Goal: Information Seeking & Learning: Learn about a topic

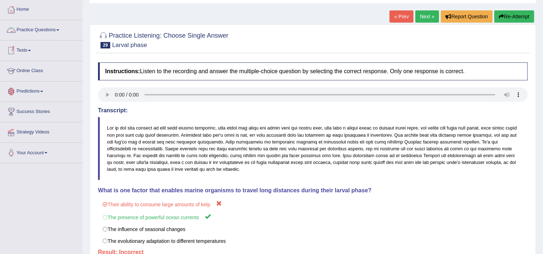
click at [53, 30] on link "Practice Questions" at bounding box center [41, 29] width 82 height 18
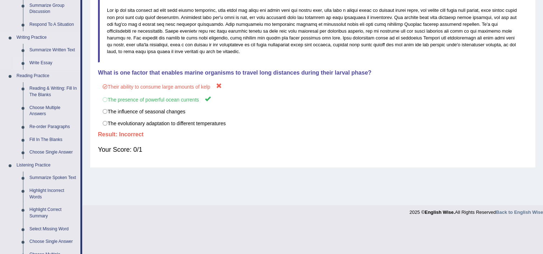
scroll to position [251, 0]
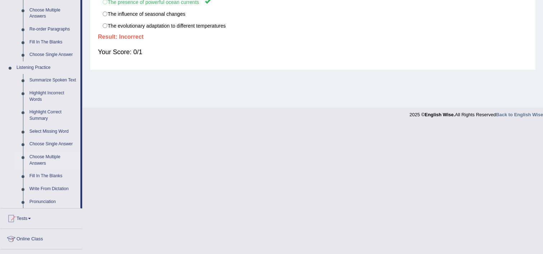
click at [51, 156] on link "Choose Multiple Answers" at bounding box center [53, 160] width 54 height 19
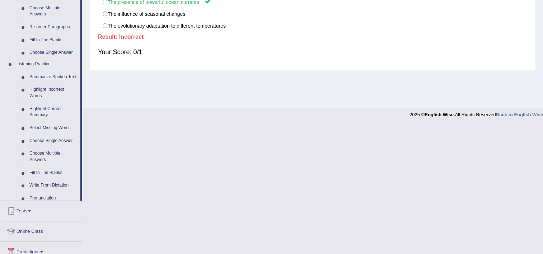
scroll to position [123, 0]
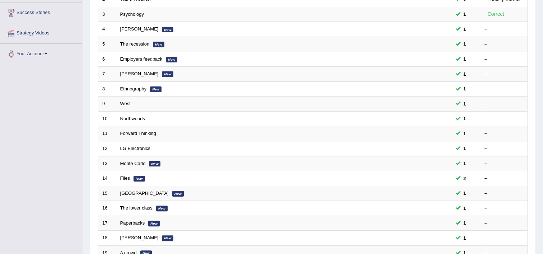
scroll to position [215, 0]
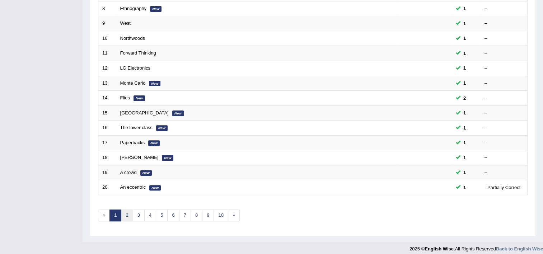
click at [130, 216] on link "2" at bounding box center [127, 216] width 12 height 12
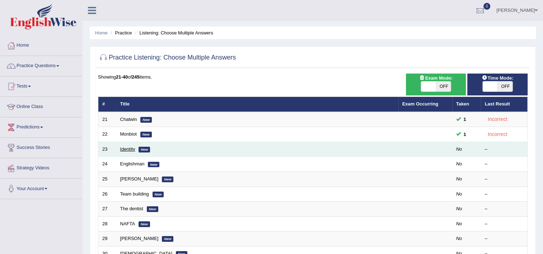
click at [131, 149] on link "Identity" at bounding box center [127, 148] width 15 height 5
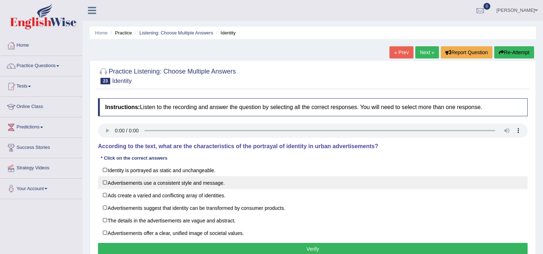
click at [163, 184] on label "Advertisements use a consistent style and message." at bounding box center [313, 182] width 430 height 13
checkbox input "true"
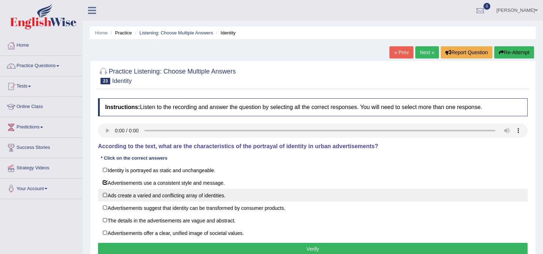
click at [161, 191] on label "Ads create a varied and conflicting array of identities." at bounding box center [313, 195] width 430 height 13
checkbox input "true"
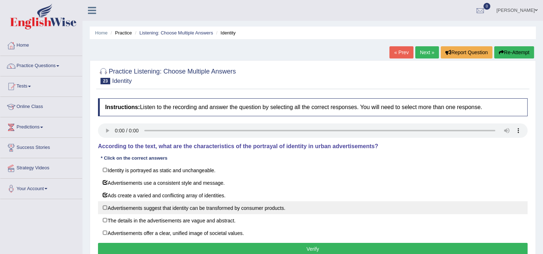
click at [164, 210] on label "Advertisements suggest that identity can be transformed by consumer products." at bounding box center [313, 207] width 430 height 13
checkbox input "true"
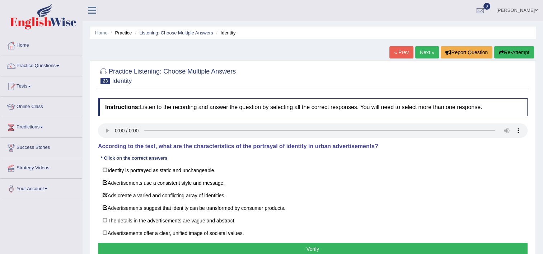
click at [247, 245] on button "Verify" at bounding box center [313, 249] width 430 height 12
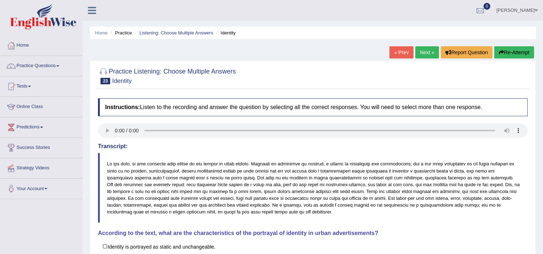
click at [428, 51] on link "Next »" at bounding box center [427, 52] width 24 height 12
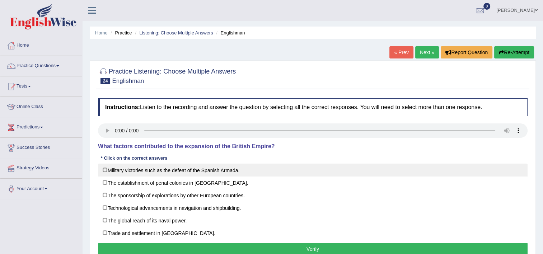
click at [234, 172] on label "Military victories such as the defeat of the Spanish Armada." at bounding box center [313, 170] width 430 height 13
checkbox input "true"
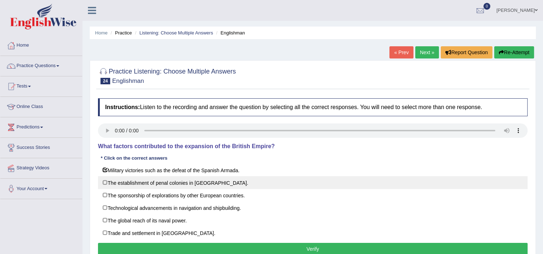
click at [221, 187] on label "The establishment of penal colonies in Australia." at bounding box center [313, 182] width 430 height 13
checkbox input "true"
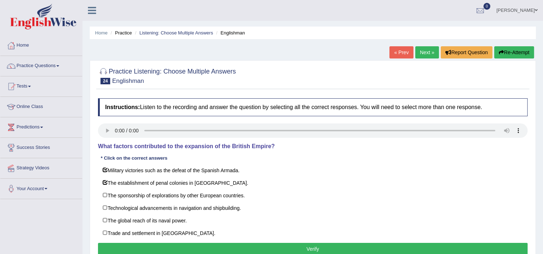
click at [274, 249] on button "Verify" at bounding box center [313, 249] width 430 height 12
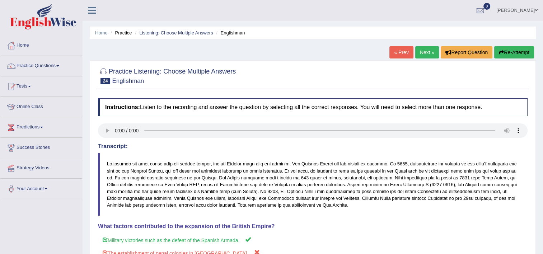
click at [426, 54] on link "Next »" at bounding box center [427, 52] width 24 height 12
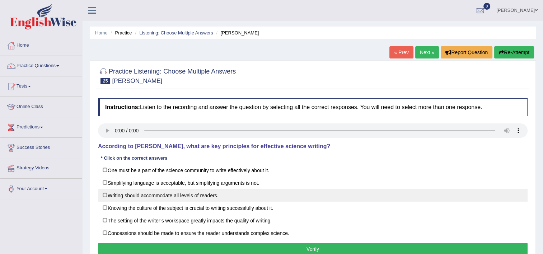
click at [224, 197] on label "Writing should accommodate all levels of readers." at bounding box center [313, 195] width 430 height 13
checkbox input "true"
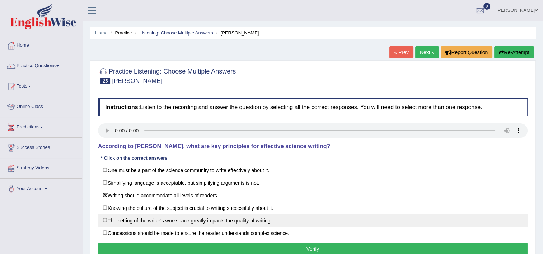
click at [186, 220] on label "The setting of the writer’s workspace greatly impacts the quality of writing." at bounding box center [313, 220] width 430 height 13
checkbox input "true"
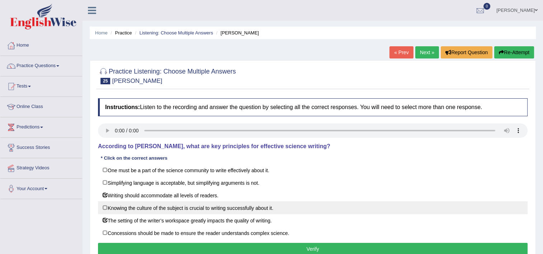
click at [185, 207] on label "Knowing the culture of the subject is crucial to writing successfully about it." at bounding box center [313, 207] width 430 height 13
checkbox input "true"
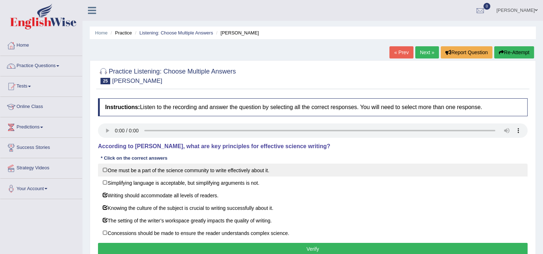
click at [258, 172] on label "One must be a part of the science community to write effectively about it." at bounding box center [313, 170] width 430 height 13
checkbox input "true"
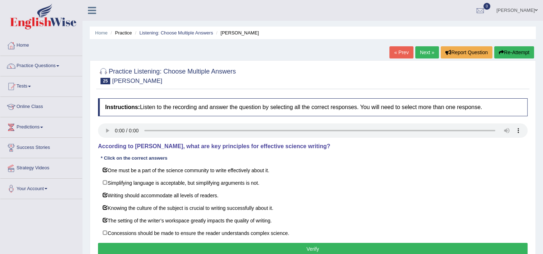
click at [304, 245] on button "Verify" at bounding box center [313, 249] width 430 height 12
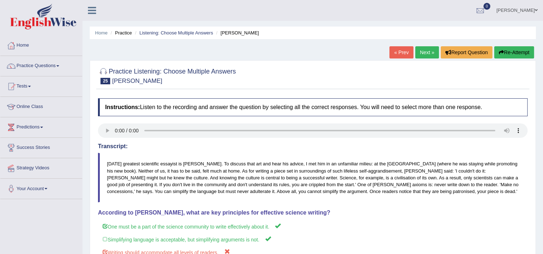
click at [420, 54] on link "Next »" at bounding box center [427, 52] width 24 height 12
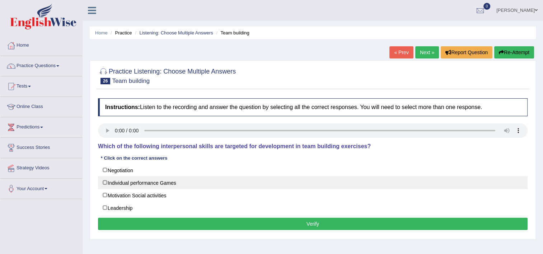
click at [185, 184] on label "Individual performance Games" at bounding box center [313, 182] width 430 height 13
checkbox input "true"
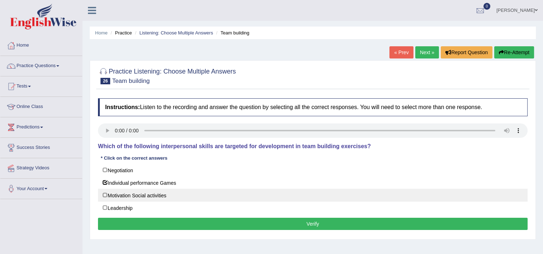
click at [175, 194] on label "Motivation Social activities" at bounding box center [313, 195] width 430 height 13
checkbox input "true"
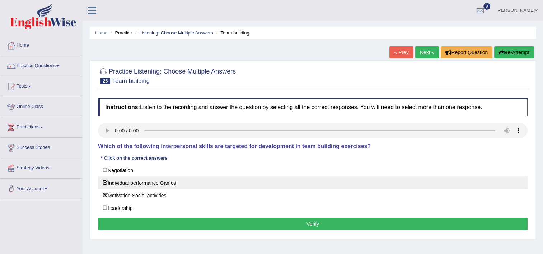
click at [169, 178] on label "Individual performance Games" at bounding box center [313, 182] width 430 height 13
checkbox input "false"
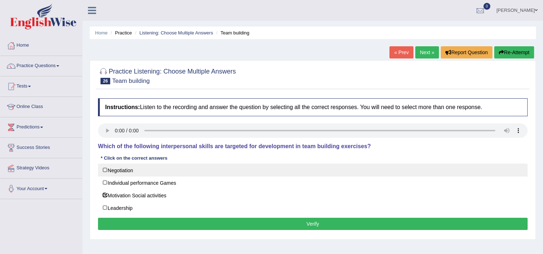
click at [109, 170] on label "Negotiation" at bounding box center [313, 170] width 430 height 13
checkbox input "true"
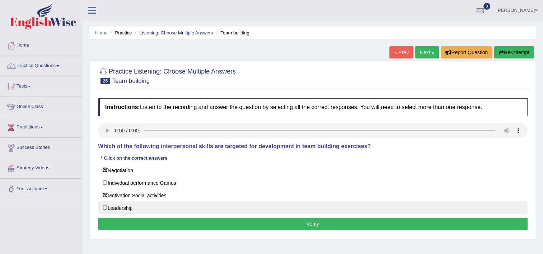
click at [112, 207] on label "Leadership" at bounding box center [313, 207] width 430 height 13
checkbox input "true"
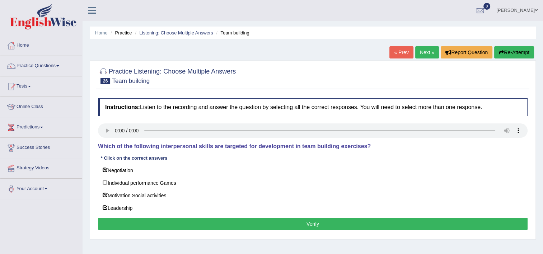
click at [223, 225] on button "Verify" at bounding box center [313, 224] width 430 height 12
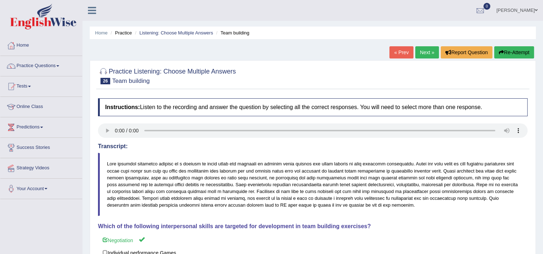
click at [423, 55] on link "Next »" at bounding box center [427, 52] width 24 height 12
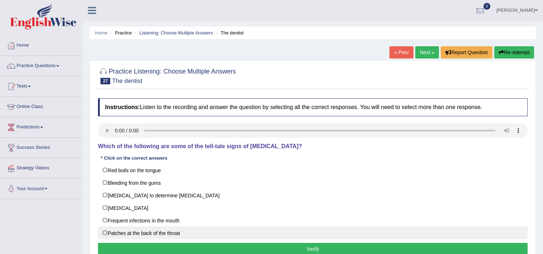
click at [170, 234] on label "Patches at the back of the throat" at bounding box center [313, 232] width 430 height 13
checkbox input "true"
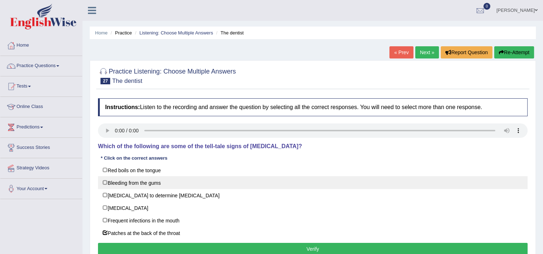
click at [158, 183] on label "Bleeding from the gums" at bounding box center [313, 182] width 430 height 13
checkbox input "true"
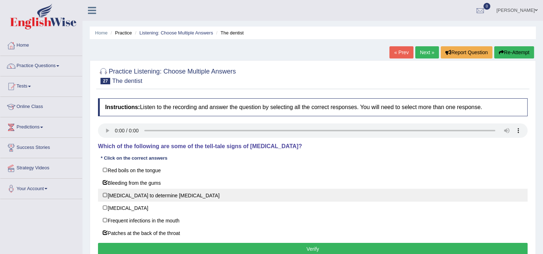
click at [158, 198] on label "Biopsy to determine malignancy" at bounding box center [313, 195] width 430 height 13
checkbox input "true"
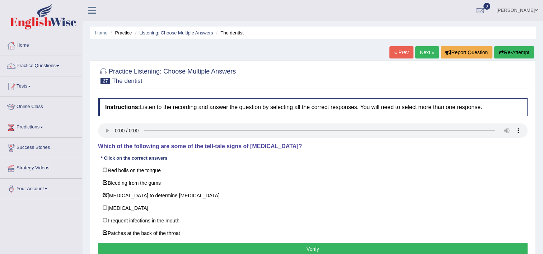
click at [228, 248] on button "Verify" at bounding box center [313, 249] width 430 height 12
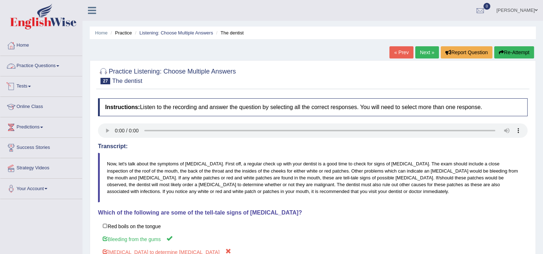
click at [25, 67] on link "Practice Questions" at bounding box center [41, 65] width 82 height 18
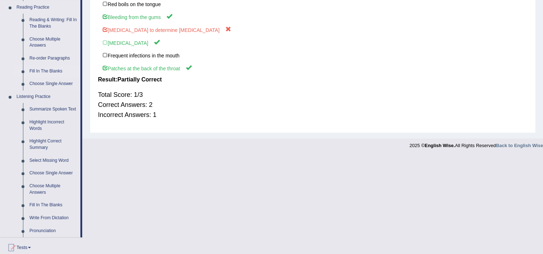
scroll to position [251, 0]
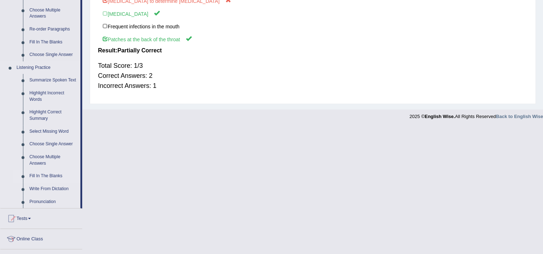
click at [44, 175] on link "Fill In The Blanks" at bounding box center [53, 176] width 54 height 13
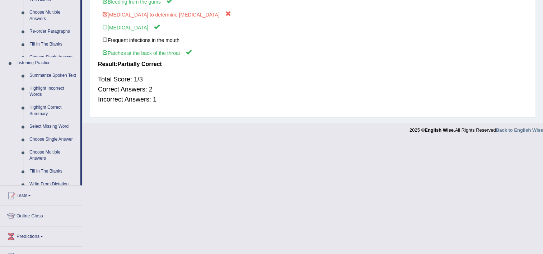
scroll to position [126, 0]
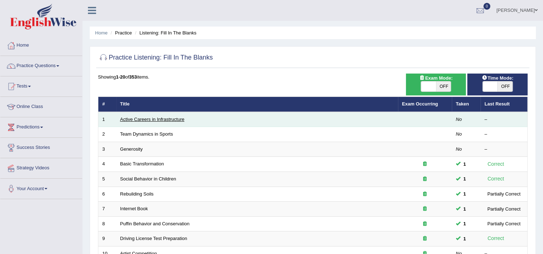
click at [154, 117] on link "Active Careers in Infrastructure" at bounding box center [152, 119] width 64 height 5
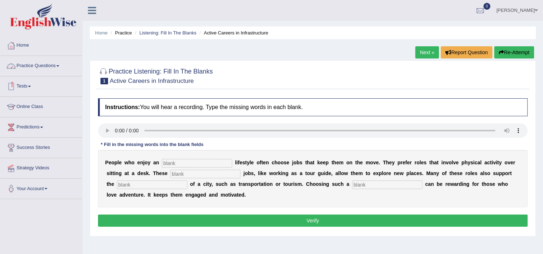
click at [197, 160] on input "text" at bounding box center [197, 163] width 70 height 9
type input "active"
click at [175, 174] on input "text" at bounding box center [205, 174] width 70 height 9
type input "interesting"
click at [146, 186] on input "text" at bounding box center [152, 185] width 70 height 9
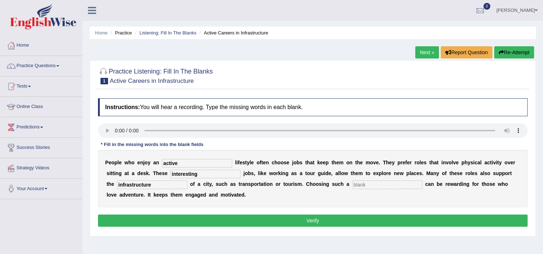
type input "infrastructure"
click at [352, 184] on input "text" at bounding box center [387, 185] width 70 height 9
type input "career"
click at [339, 220] on button "Verify" at bounding box center [313, 221] width 430 height 12
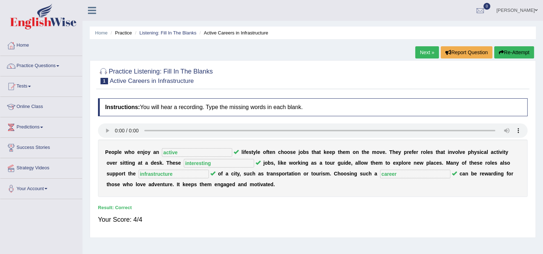
click at [421, 50] on link "Next »" at bounding box center [427, 52] width 24 height 12
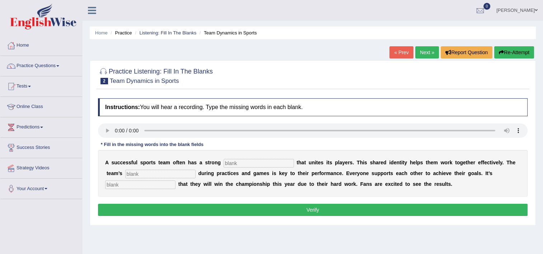
click at [228, 161] on input "text" at bounding box center [259, 163] width 70 height 9
type input "culture"
click at [135, 174] on input "text" at bounding box center [160, 174] width 70 height 9
type input "cooperation"
click at [175, 181] on input "text" at bounding box center [140, 185] width 70 height 9
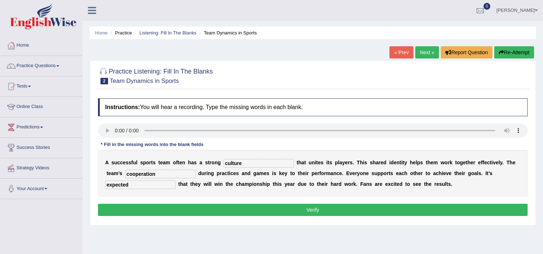
type input "expected"
click at [477, 213] on button "Verify" at bounding box center [313, 210] width 430 height 12
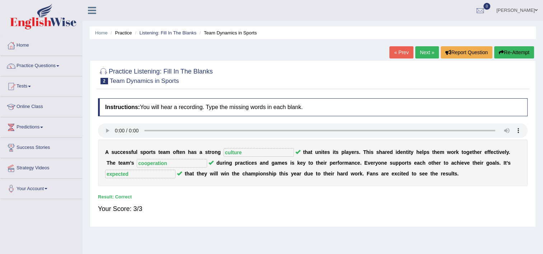
click at [425, 52] on link "Next »" at bounding box center [427, 52] width 24 height 12
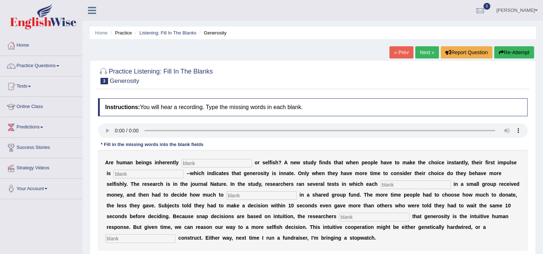
click at [175, 234] on input "text" at bounding box center [140, 238] width 70 height 9
type input "cultural"
click at [186, 162] on input "text" at bounding box center [217, 163] width 70 height 9
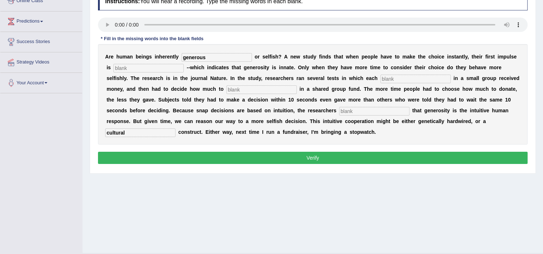
scroll to position [108, 0]
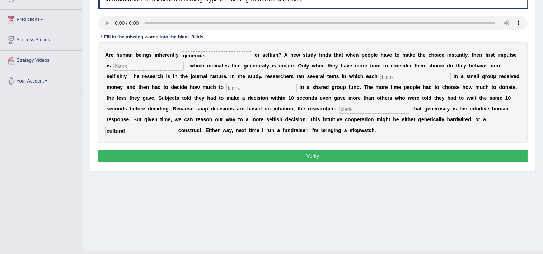
type input "generous"
click at [329, 155] on button "Verify" at bounding box center [313, 156] width 430 height 12
click at [132, 67] on input "text" at bounding box center [148, 66] width 70 height 9
type input "which"
click at [380, 73] on input "text" at bounding box center [415, 77] width 70 height 9
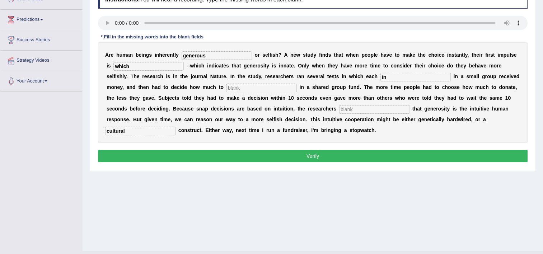
type input "in"
click at [226, 89] on input "text" at bounding box center [261, 88] width 70 height 9
type input "in"
click at [339, 108] on input "text" at bounding box center [374, 109] width 70 height 9
type input "that"
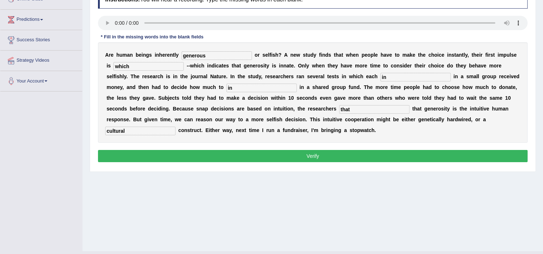
click at [345, 154] on button "Verify" at bounding box center [313, 156] width 430 height 12
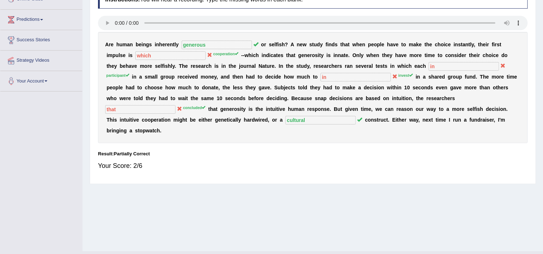
scroll to position [36, 0]
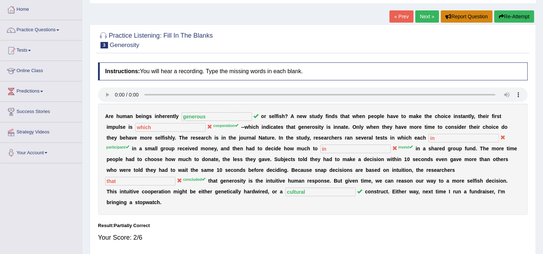
click at [461, 17] on button "Report Question" at bounding box center [467, 16] width 52 height 12
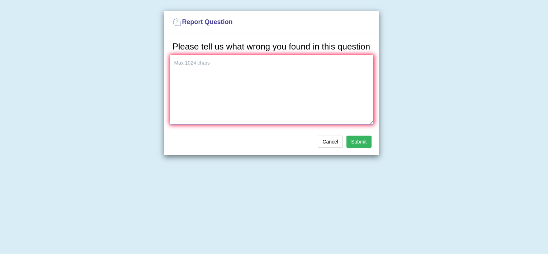
click at [244, 80] on textarea at bounding box center [272, 90] width 204 height 70
click at [175, 64] on textarea "in the recording some words in the filling the blanks are not said." at bounding box center [272, 90] width 204 height 70
type textarea "In the recording some words in the filling the blanks are not said."
click at [359, 144] on button "Submit" at bounding box center [359, 142] width 25 height 12
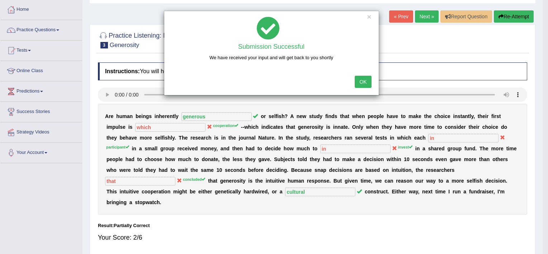
click at [361, 84] on button "OK" at bounding box center [363, 82] width 17 height 12
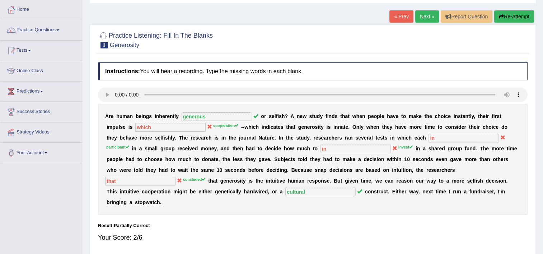
click at [431, 11] on link "Next »" at bounding box center [427, 16] width 24 height 12
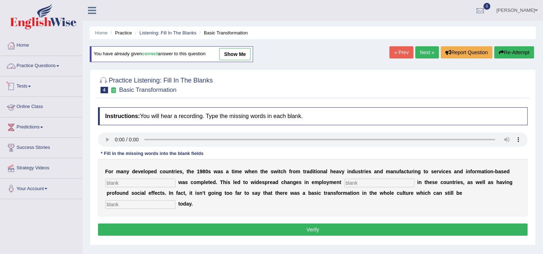
click at [40, 69] on link "Practice Questions" at bounding box center [41, 65] width 82 height 18
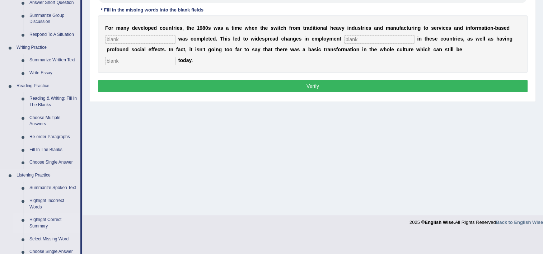
scroll to position [251, 0]
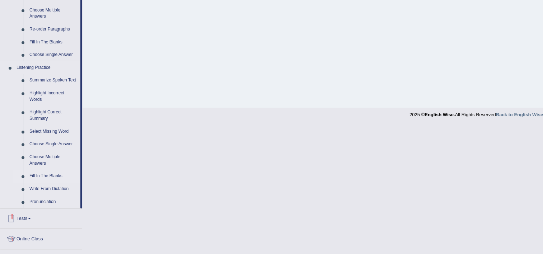
click at [44, 177] on link "Fill In The Blanks" at bounding box center [53, 176] width 54 height 13
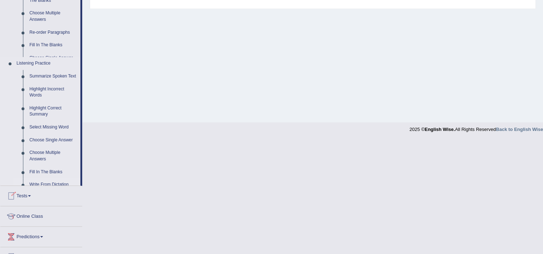
scroll to position [123, 0]
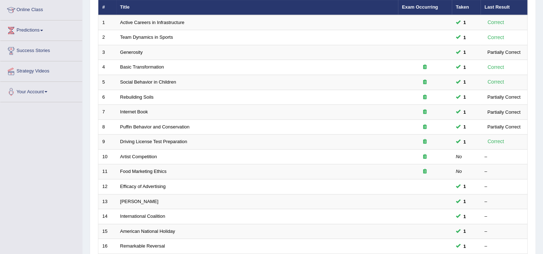
scroll to position [179, 0]
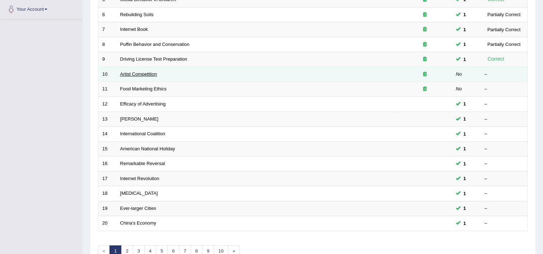
click at [130, 72] on link "Artist Competition" at bounding box center [138, 73] width 37 height 5
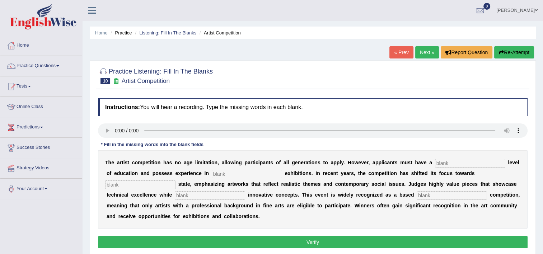
click at [435, 163] on input "text" at bounding box center [470, 163] width 70 height 9
type input "graduate"
click at [248, 173] on input "text" at bounding box center [247, 174] width 70 height 9
type input "sculpture"
click at [175, 181] on input "text" at bounding box center [140, 185] width 70 height 9
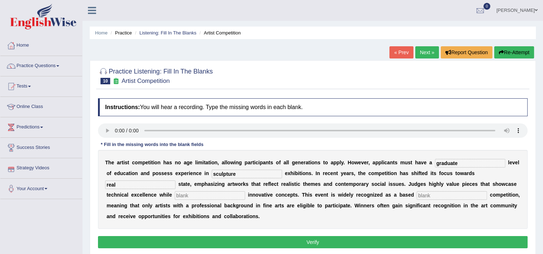
type input "real"
click at [175, 193] on input "text" at bounding box center [210, 195] width 70 height 9
type input "incorperating"
click at [417, 194] on input "text" at bounding box center [452, 195] width 70 height 9
type input "profession"
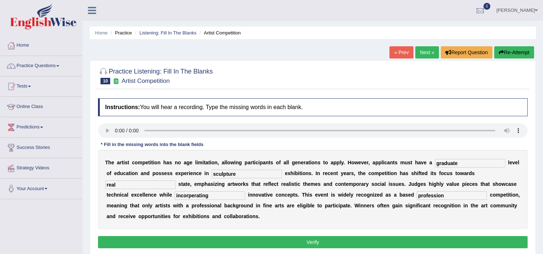
click at [357, 243] on button "Verify" at bounding box center [313, 242] width 430 height 12
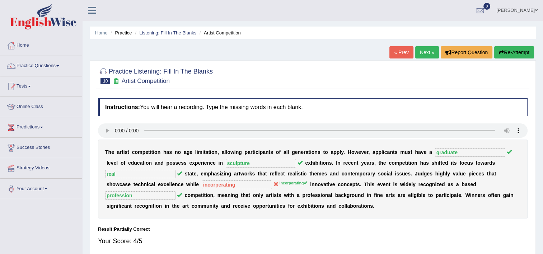
click at [431, 54] on link "Next »" at bounding box center [427, 52] width 24 height 12
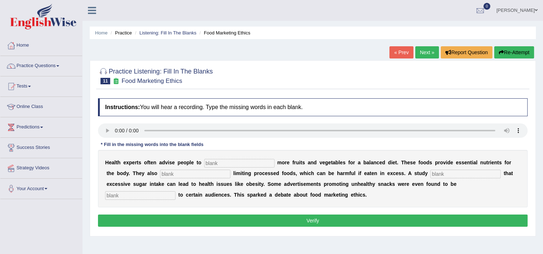
click at [238, 161] on input "text" at bounding box center [239, 163] width 70 height 9
type input "consume"
click at [163, 175] on input "text" at bounding box center [195, 174] width 70 height 9
type input "recommended"
click at [430, 170] on input "text" at bounding box center [465, 174] width 70 height 9
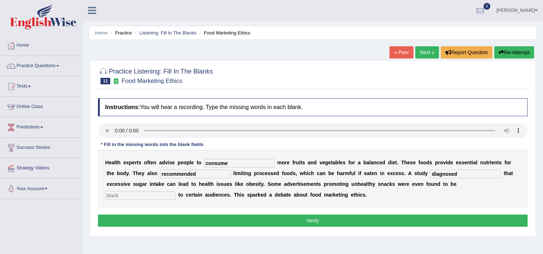
type input "diagnosed"
click at [175, 191] on input "text" at bounding box center [140, 195] width 70 height 9
type input "offensive"
click at [390, 221] on button "Verify" at bounding box center [313, 221] width 430 height 12
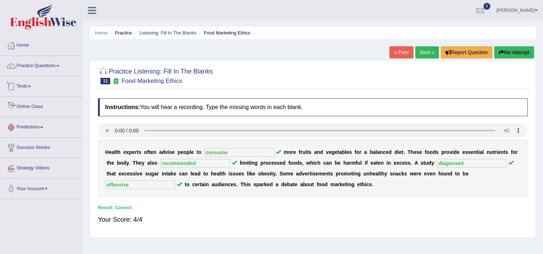
click at [51, 85] on link "Tests" at bounding box center [41, 85] width 82 height 18
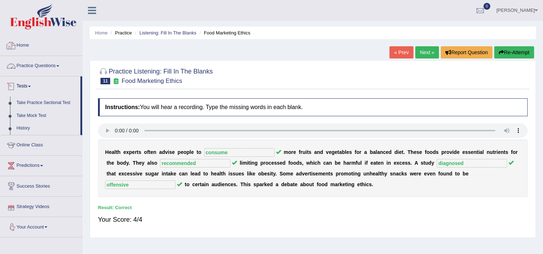
click at [37, 69] on link "Practice Questions" at bounding box center [41, 65] width 82 height 18
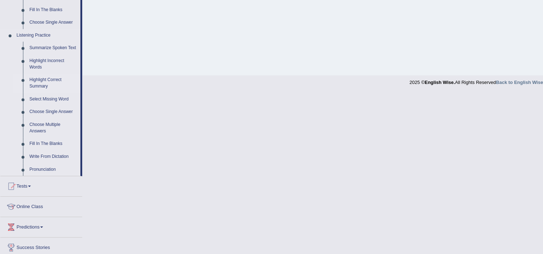
scroll to position [323, 0]
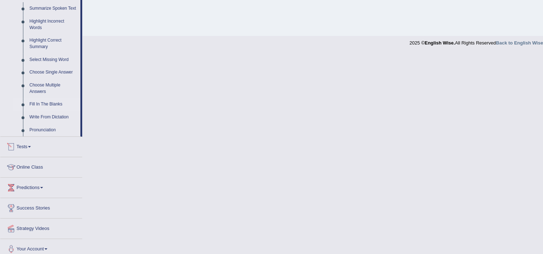
click at [42, 103] on link "Fill In The Blanks" at bounding box center [53, 104] width 54 height 13
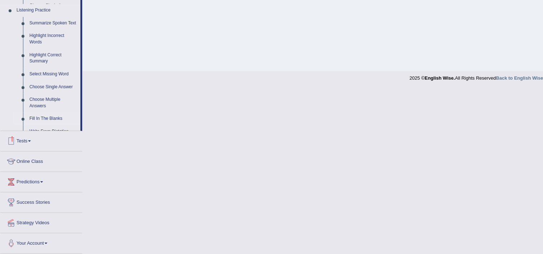
scroll to position [123, 0]
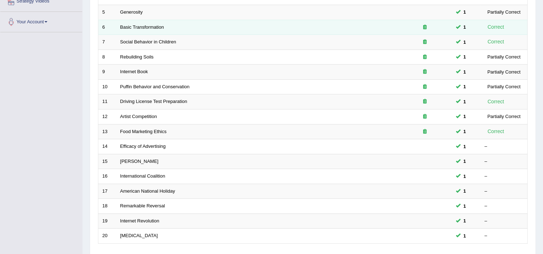
scroll to position [215, 0]
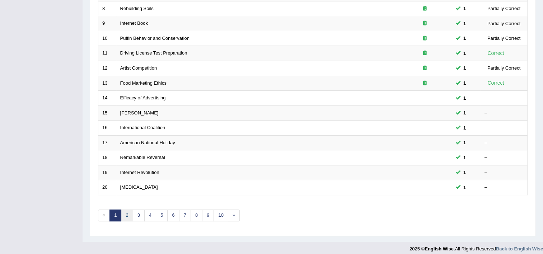
click at [129, 212] on link "2" at bounding box center [127, 216] width 12 height 12
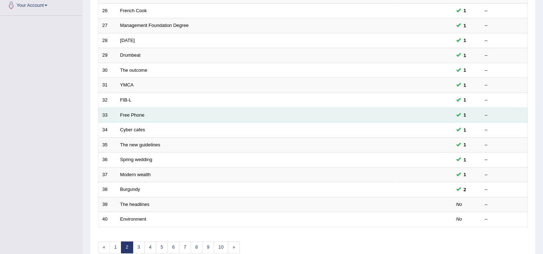
scroll to position [219, 0]
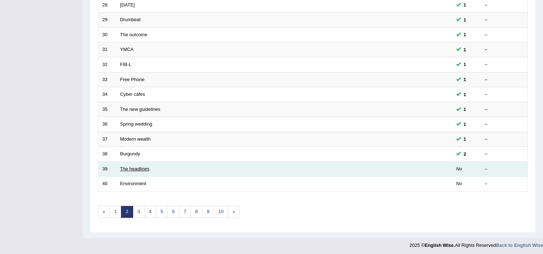
click at [146, 168] on link "The headlines" at bounding box center [134, 168] width 29 height 5
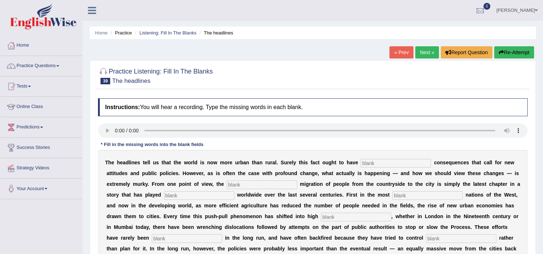
scroll to position [36, 0]
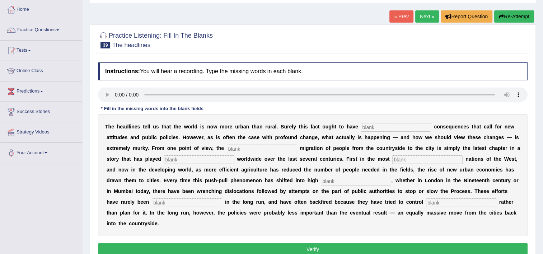
click at [361, 129] on input "text" at bounding box center [396, 127] width 70 height 9
type input "["
type input "profound"
click at [227, 148] on input "text" at bounding box center [262, 149] width 70 height 9
type input "vast"
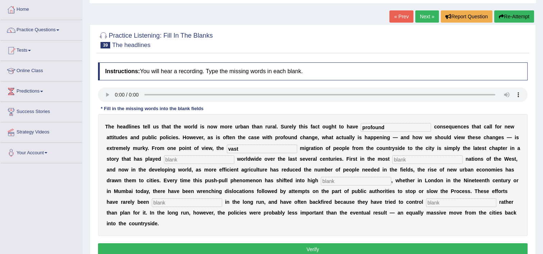
click at [164, 160] on input "text" at bounding box center [199, 159] width 70 height 9
type input "out"
click at [392, 157] on input "text" at bounding box center [427, 159] width 70 height 9
type input "affluent"
click at [321, 181] on input "text" at bounding box center [356, 181] width 70 height 9
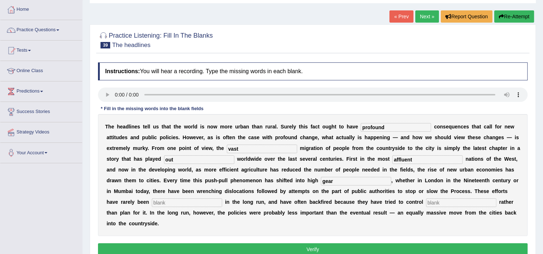
type input "gear"
click at [222, 198] on input "text" at bounding box center [187, 202] width 70 height 9
type input "e"
type input "affective"
click at [426, 203] on input "text" at bounding box center [461, 202] width 70 height 9
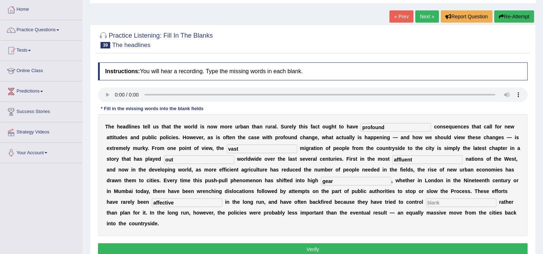
type input "n"
type input "behaviour"
click at [406, 243] on button "Verify" at bounding box center [313, 249] width 430 height 12
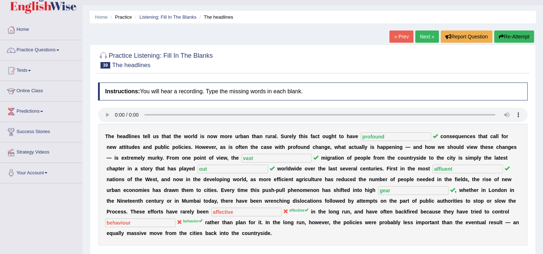
scroll to position [0, 0]
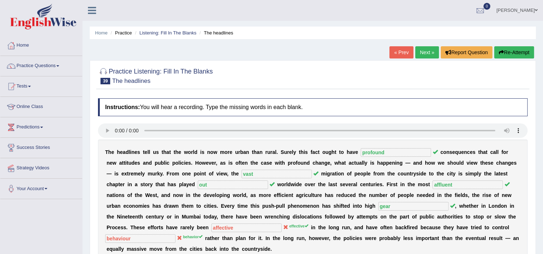
click at [426, 52] on link "Next »" at bounding box center [427, 52] width 24 height 12
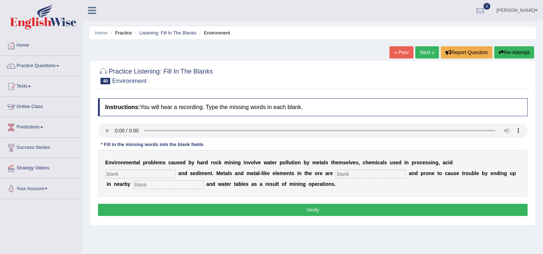
click at [175, 170] on input "text" at bounding box center [140, 174] width 70 height 9
type input "drainage"
click at [336, 177] on input "text" at bounding box center [371, 174] width 70 height 9
type input "toxic"
click at [203, 181] on input "text" at bounding box center [168, 185] width 70 height 9
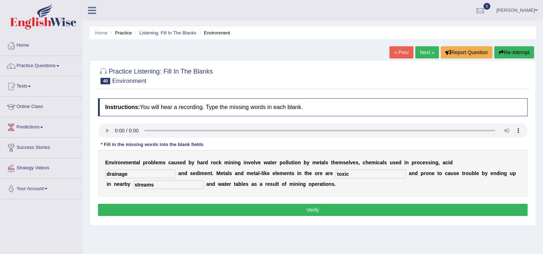
type input "streams"
click at [378, 209] on button "Verify" at bounding box center [313, 210] width 430 height 12
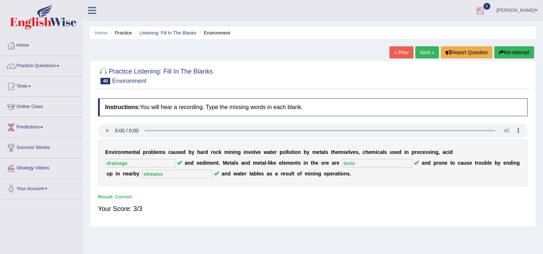
click at [428, 47] on link "Next »" at bounding box center [427, 52] width 24 height 12
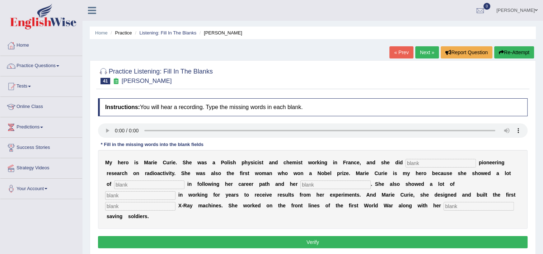
click at [408, 163] on input "text" at bounding box center [441, 163] width 70 height 9
type input "conducted"
click at [484, 169] on div "M y h e r o i s M [PERSON_NAME] . S h e w a s [PERSON_NAME] p h y s i c i s t a…" at bounding box center [313, 189] width 430 height 79
click at [184, 181] on input "text" at bounding box center [149, 185] width 70 height 9
type input "determination"
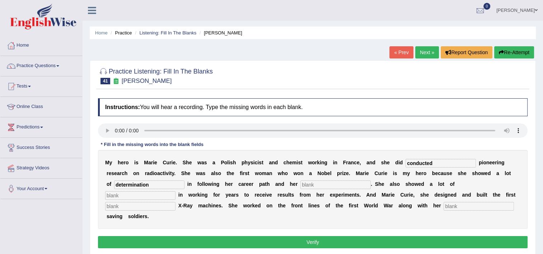
click at [300, 182] on input "text" at bounding box center [335, 185] width 70 height 9
type input "passion"
click at [175, 191] on input "text" at bounding box center [140, 195] width 70 height 9
type input "patient"
click at [175, 202] on input "text" at bounding box center [140, 206] width 70 height 9
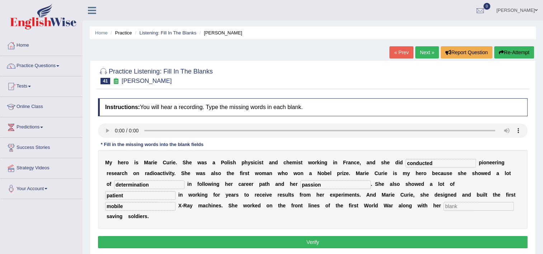
type input "mobile"
click at [444, 203] on input "text" at bounding box center [479, 206] width 70 height 9
type input "daughter"
click at [295, 236] on button "Verify" at bounding box center [313, 242] width 430 height 12
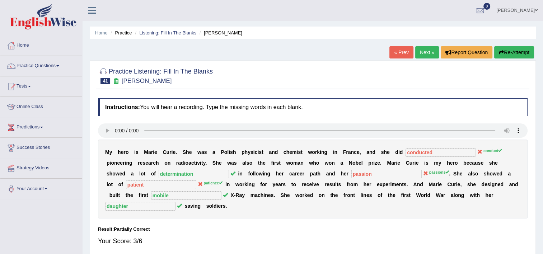
click at [418, 55] on link "Next »" at bounding box center [427, 52] width 24 height 12
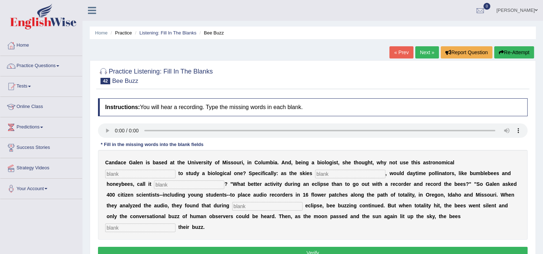
click at [175, 170] on input "text" at bounding box center [140, 174] width 70 height 9
type input "phenomenon"
click at [315, 175] on input "text" at bounding box center [350, 174] width 70 height 9
type input "darkened"
click at [224, 181] on input "text" at bounding box center [189, 185] width 70 height 9
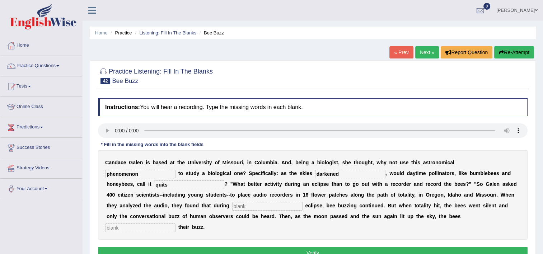
type input "quits"
click at [303, 202] on input "text" at bounding box center [267, 206] width 70 height 9
type input "partial"
click at [175, 224] on input "text" at bounding box center [140, 228] width 70 height 9
type input "regained"
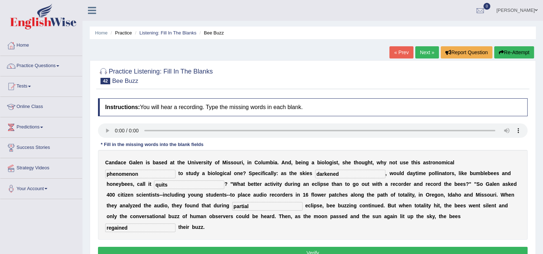
click at [374, 247] on button "Verify" at bounding box center [313, 253] width 430 height 12
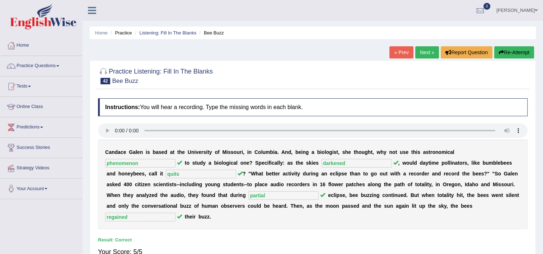
click at [430, 50] on link "Next »" at bounding box center [427, 52] width 24 height 12
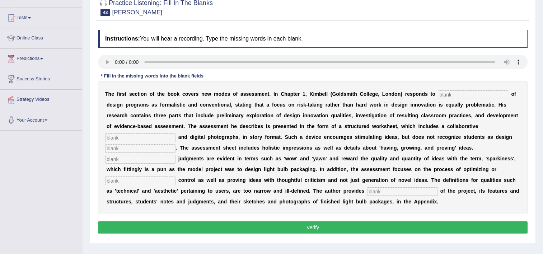
scroll to position [72, 0]
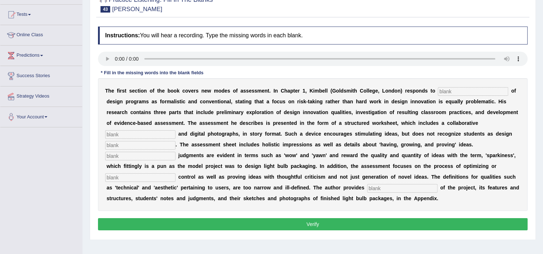
click at [470, 92] on input "text" at bounding box center [473, 91] width 70 height 9
type input "critisism"
click at [175, 130] on input "text" at bounding box center [140, 134] width 70 height 9
type input "element"
click at [175, 141] on input "text" at bounding box center [140, 145] width 70 height 9
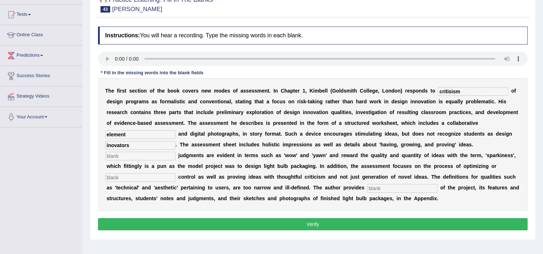
type input "inovators"
click at [175, 152] on input "text" at bounding box center [140, 156] width 70 height 9
type input "Colocheal"
click at [175, 173] on input "text" at bounding box center [140, 177] width 70 height 9
type input "complexity"
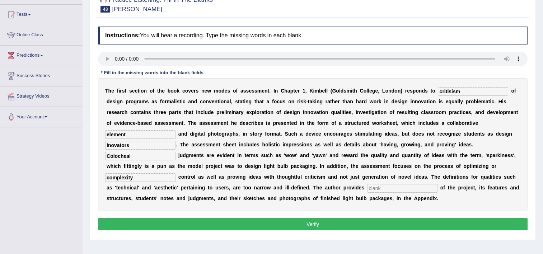
click at [367, 188] on input "text" at bounding box center [402, 188] width 70 height 9
type input "examples"
click at [311, 227] on button "Verify" at bounding box center [313, 224] width 430 height 12
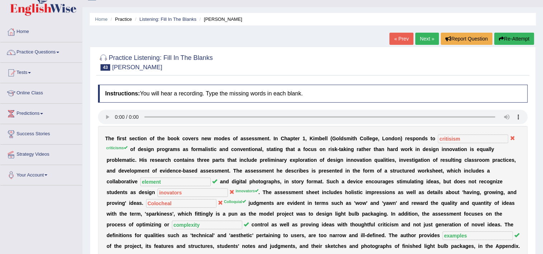
scroll to position [0, 0]
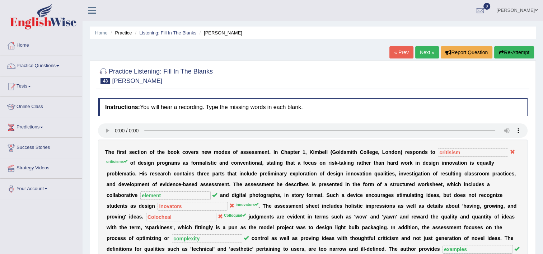
click at [421, 55] on link "Next »" at bounding box center [427, 52] width 24 height 12
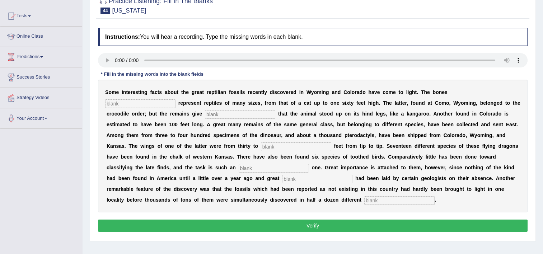
scroll to position [72, 0]
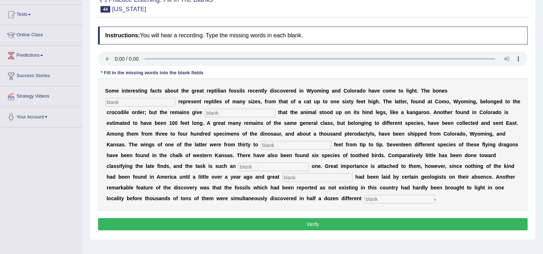
click at [175, 98] on input "text" at bounding box center [140, 102] width 70 height 9
type input "found"
click at [205, 112] on input "text" at bounding box center [240, 113] width 70 height 9
type input "evidence"
click at [261, 142] on input "text" at bounding box center [296, 145] width 70 height 9
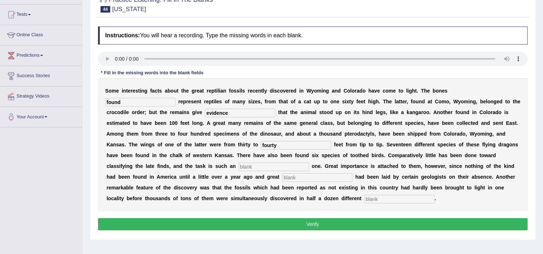
type input "fourty"
click at [309, 163] on input "text" at bounding box center [274, 167] width 70 height 9
type input "r"
drag, startPoint x: 446, startPoint y: 155, endPoint x: 429, endPoint y: 153, distance: 17.3
click at [309, 163] on input "enomource" at bounding box center [274, 167] width 70 height 9
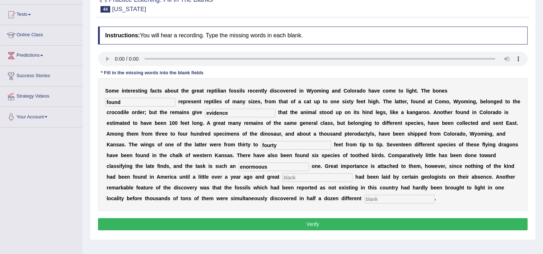
click at [309, 163] on input "enormoous" at bounding box center [274, 167] width 70 height 9
type input "enormous"
click at [352, 173] on input "text" at bounding box center [317, 177] width 70 height 9
type input "stress"
click at [435, 195] on input "text" at bounding box center [399, 199] width 70 height 9
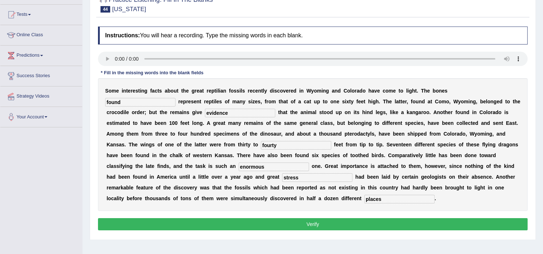
type input "places"
click at [450, 218] on button "Verify" at bounding box center [313, 224] width 430 height 12
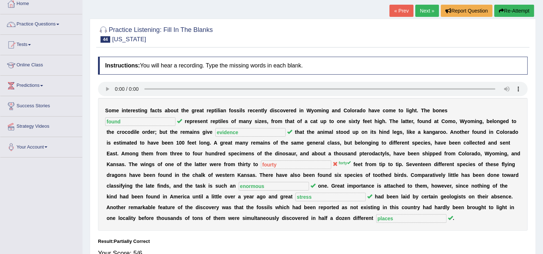
scroll to position [36, 0]
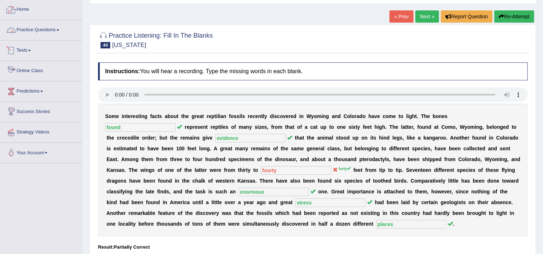
click at [34, 36] on link "Practice Questions" at bounding box center [41, 29] width 82 height 18
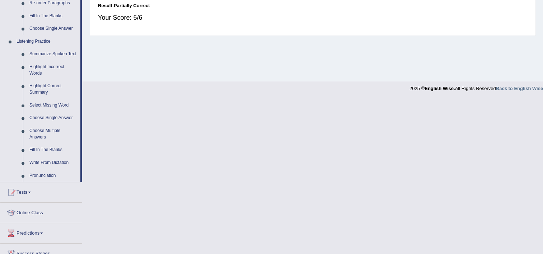
scroll to position [287, 0]
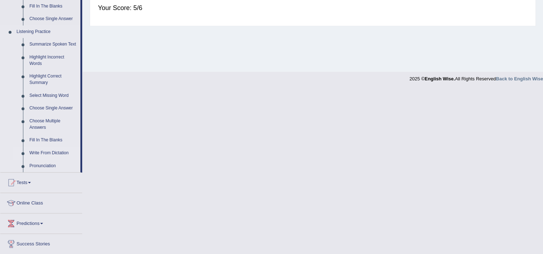
click at [52, 151] on link "Write From Dictation" at bounding box center [53, 153] width 54 height 13
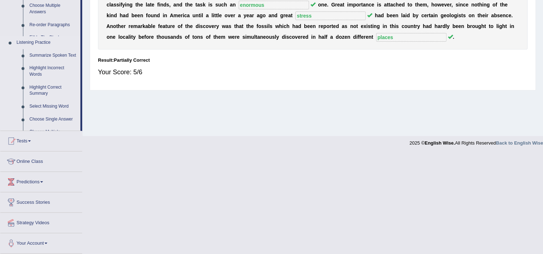
scroll to position [123, 0]
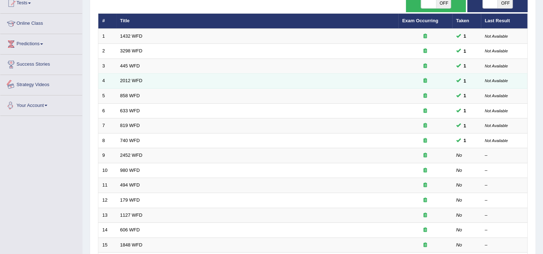
scroll to position [179, 0]
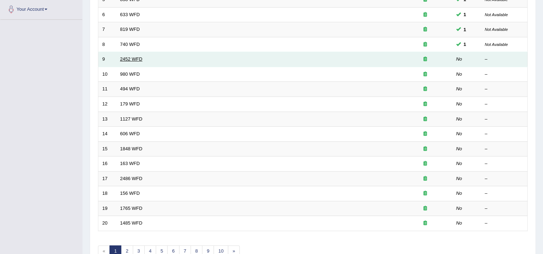
click at [131, 60] on link "2452 WFD" at bounding box center [131, 58] width 22 height 5
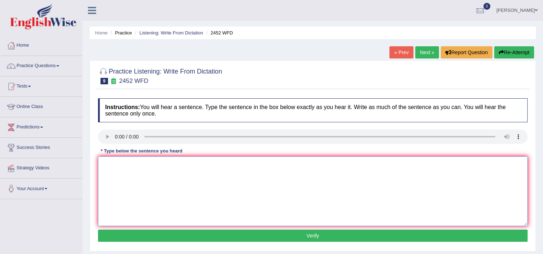
click at [133, 185] on textarea at bounding box center [313, 191] width 430 height 70
click at [104, 164] on textarea "it is a debate of a value of knowledge." at bounding box center [313, 191] width 430 height 70
type textarea "It is a debate of a value of knowledge."
click at [155, 231] on button "Verify" at bounding box center [313, 236] width 430 height 12
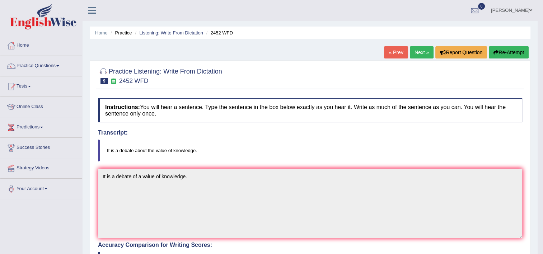
click at [426, 49] on link "Next »" at bounding box center [422, 52] width 24 height 12
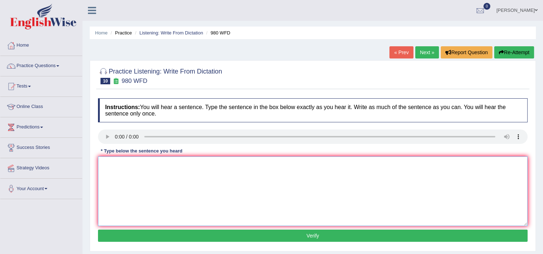
click at [147, 173] on textarea at bounding box center [313, 191] width 430 height 70
click at [218, 178] on textarea at bounding box center [313, 191] width 430 height 70
click at [210, 165] on textarea "Your iseas have been discussed in debate and a seminar tutorials." at bounding box center [313, 191] width 430 height 70
type textarea "Your iseas have been discussed in debate and seminar tutorials."
click at [242, 235] on button "Verify" at bounding box center [313, 236] width 430 height 12
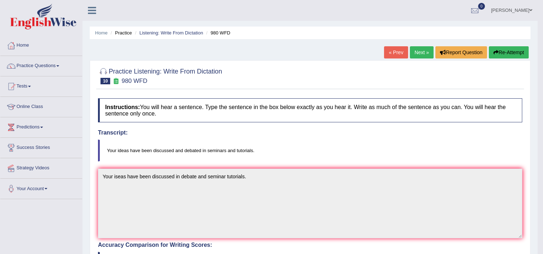
click at [416, 48] on link "Next »" at bounding box center [422, 52] width 24 height 12
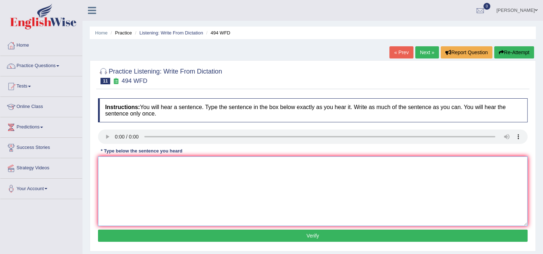
click at [135, 179] on textarea at bounding box center [313, 191] width 430 height 70
type textarea "t"
type textarea "The vocabulary is called Jargen."
click at [276, 239] on button "Verify" at bounding box center [313, 236] width 430 height 12
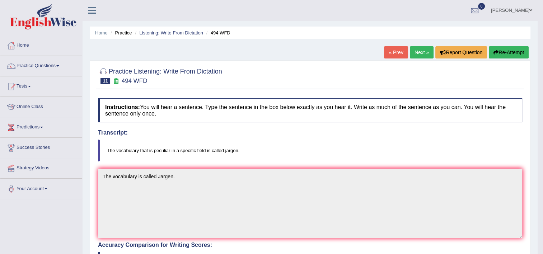
click at [420, 52] on link "Next »" at bounding box center [422, 52] width 24 height 12
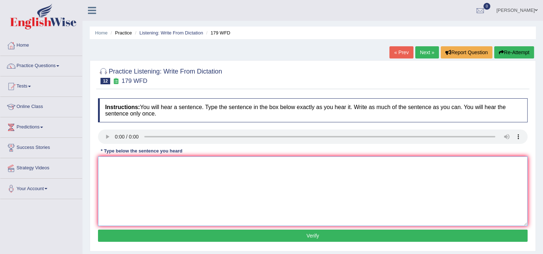
click at [122, 172] on textarea at bounding box center [313, 191] width 430 height 70
type textarea "T"
type textarea "Lectures are the oldest and small form of teaching at universities."
click at [135, 234] on button "Verify" at bounding box center [313, 236] width 430 height 12
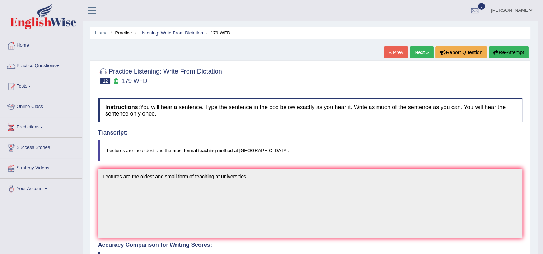
click at [428, 48] on link "Next »" at bounding box center [422, 52] width 24 height 12
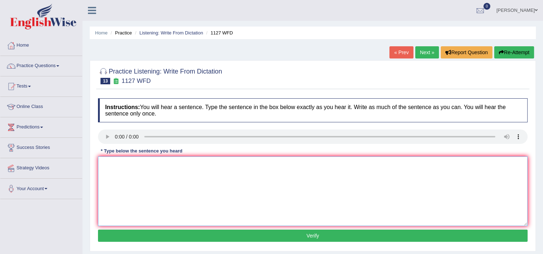
click at [104, 167] on textarea at bounding box center [313, 191] width 430 height 70
click at [132, 189] on textarea at bounding box center [313, 191] width 430 height 70
drag, startPoint x: 111, startPoint y: 167, endPoint x: 98, endPoint y: 165, distance: 13.0
click at [98, 165] on div "Instructions: You will hear a sentence. Type the sentence in the box below exac…" at bounding box center [312, 171] width 433 height 153
click at [233, 164] on textarea "University degree is a requirement to enter any profession" at bounding box center [313, 191] width 430 height 70
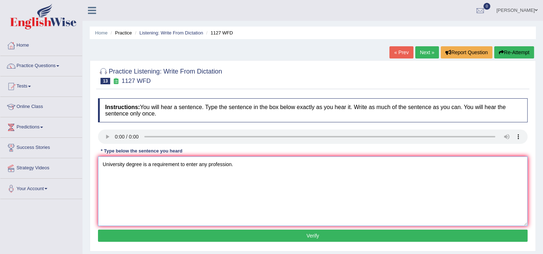
type textarea "University degree is a requirement to enter any profession."
click at [186, 234] on button "Verify" at bounding box center [313, 236] width 430 height 12
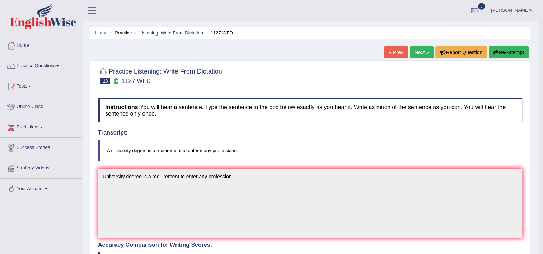
click at [419, 54] on link "Next »" at bounding box center [422, 52] width 24 height 12
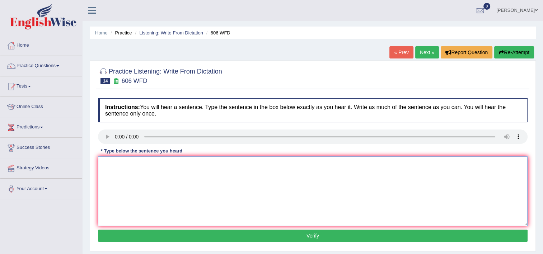
click at [117, 182] on textarea at bounding box center [313, 191] width 430 height 70
click at [115, 199] on textarea at bounding box center [313, 191] width 430 height 70
click at [103, 165] on textarea "stu will study the langauge of aintiant greece" at bounding box center [313, 191] width 430 height 70
type textarea "Students will study the langauge of aincient Greece."
click at [208, 234] on button "Verify" at bounding box center [313, 236] width 430 height 12
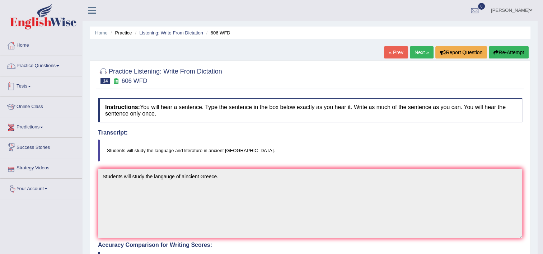
click at [30, 60] on link "Practice Questions" at bounding box center [41, 65] width 82 height 18
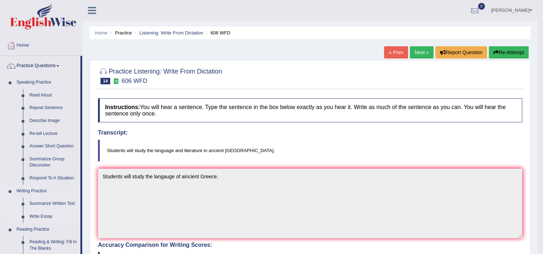
click at [40, 214] on link "Write Essay" at bounding box center [53, 216] width 54 height 13
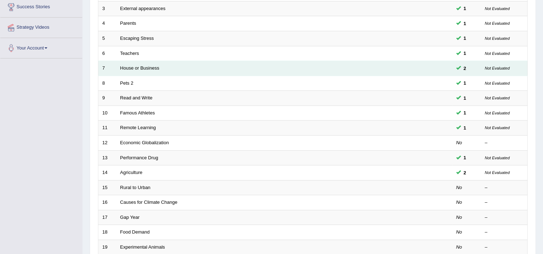
scroll to position [219, 0]
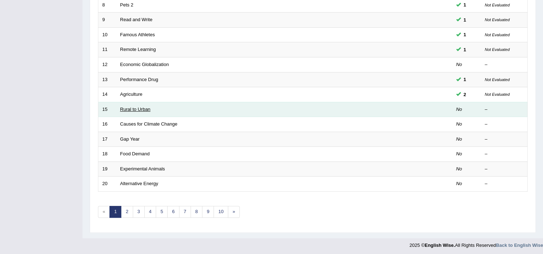
click at [133, 111] on link "Rural to Urban" at bounding box center [135, 109] width 31 height 5
